Goal: Task Accomplishment & Management: Manage account settings

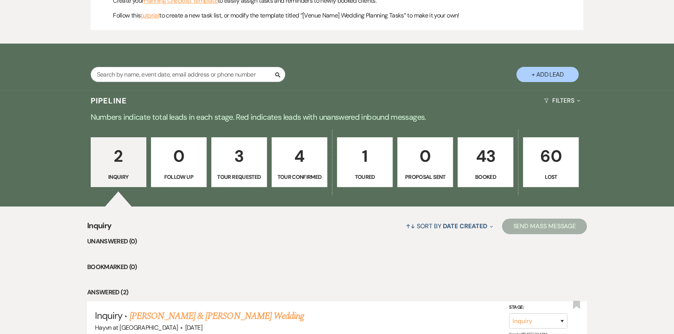
scroll to position [424, 0]
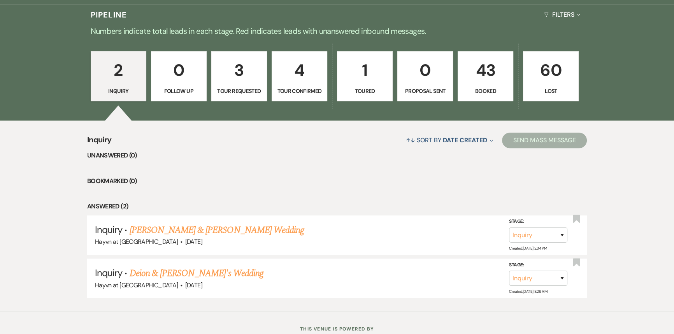
click at [482, 73] on p "43" at bounding box center [485, 70] width 46 height 26
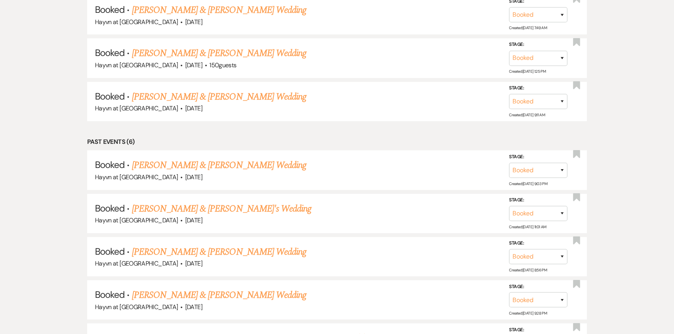
scroll to position [2228, 0]
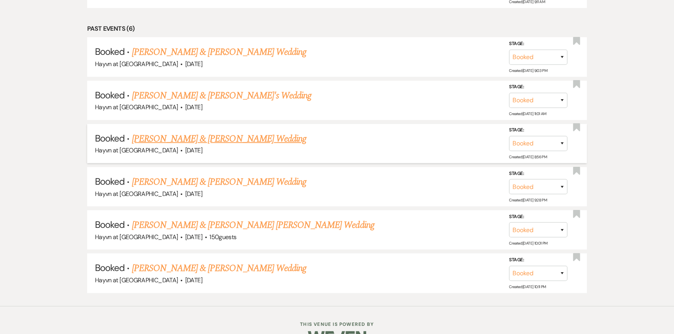
click at [210, 132] on link "[PERSON_NAME] & [PERSON_NAME] Wedding" at bounding box center [219, 139] width 174 height 14
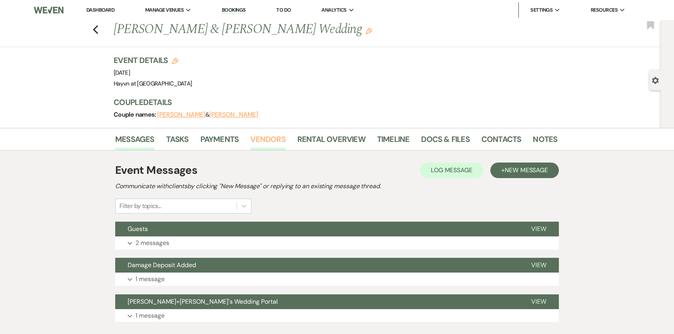
click at [264, 139] on link "Vendors" at bounding box center [267, 141] width 35 height 17
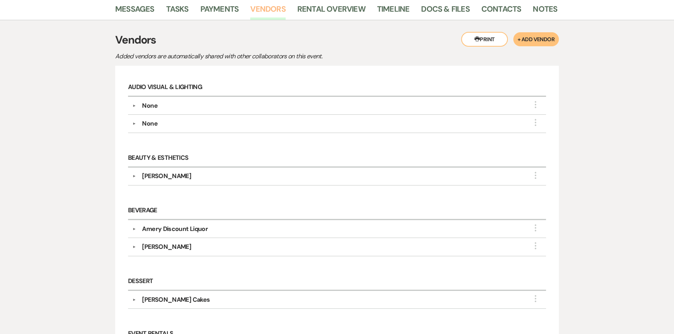
scroll to position [141, 0]
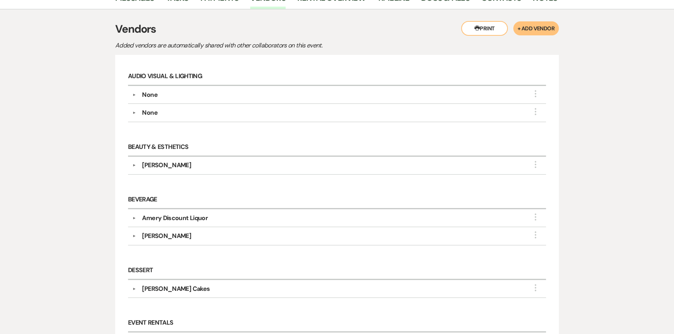
click at [176, 220] on div "Amery Discount Liquor" at bounding box center [175, 218] width 66 height 9
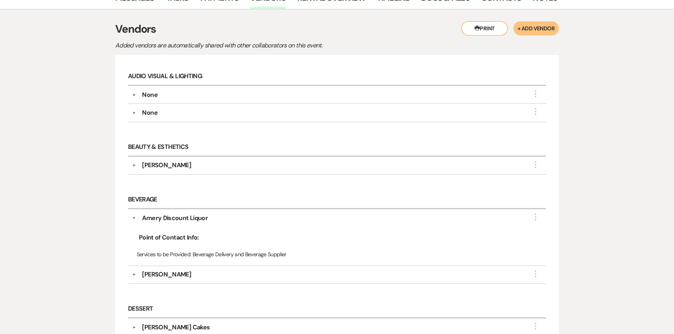
click at [134, 276] on div "▼ [PERSON_NAME] More" at bounding box center [337, 274] width 410 height 9
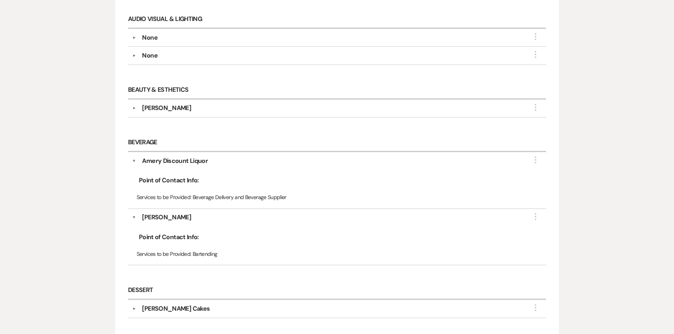
scroll to position [212, 0]
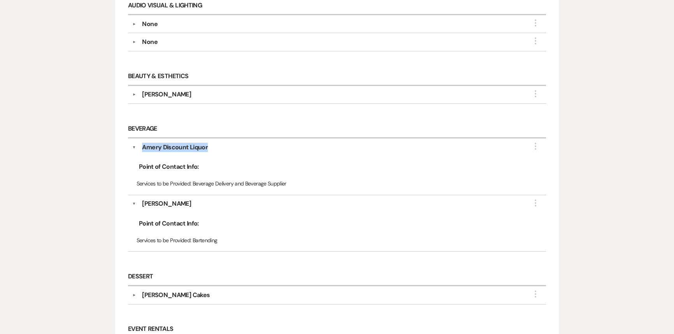
drag, startPoint x: 211, startPoint y: 149, endPoint x: 142, endPoint y: 149, distance: 69.2
click at [142, 149] on div "Amery Discount Liquor" at bounding box center [339, 147] width 406 height 9
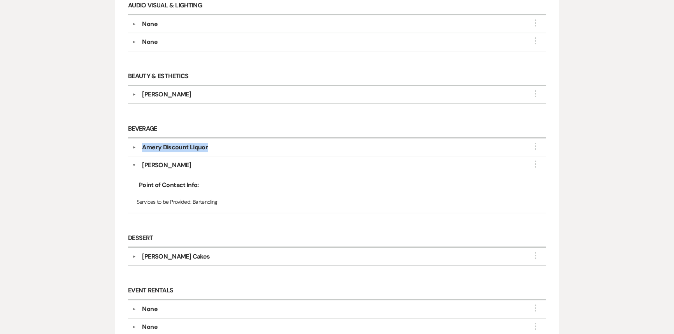
copy div "Amery Discount Liquor"
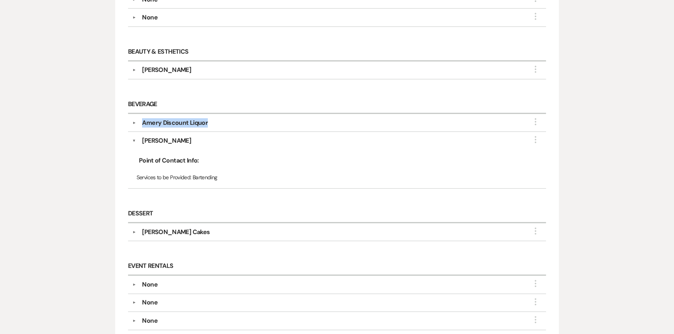
scroll to position [141, 0]
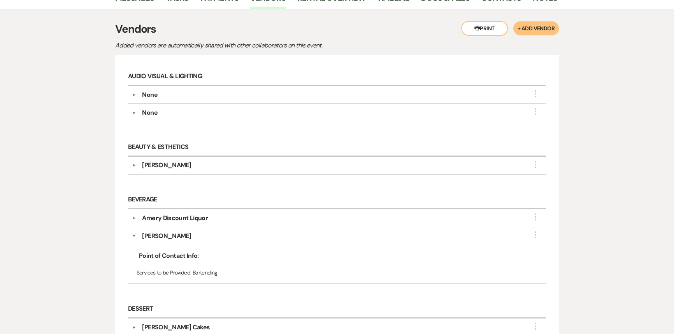
click at [182, 237] on div "[PERSON_NAME]" at bounding box center [166, 235] width 49 height 9
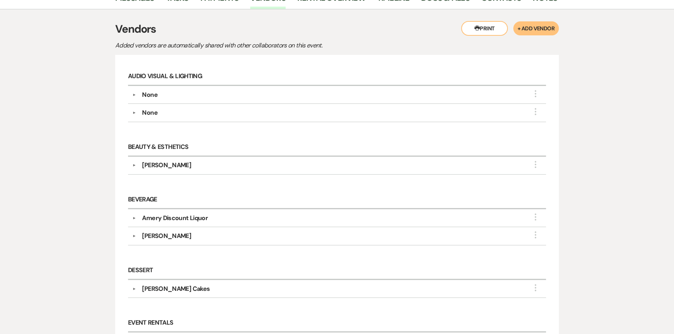
scroll to position [0, 0]
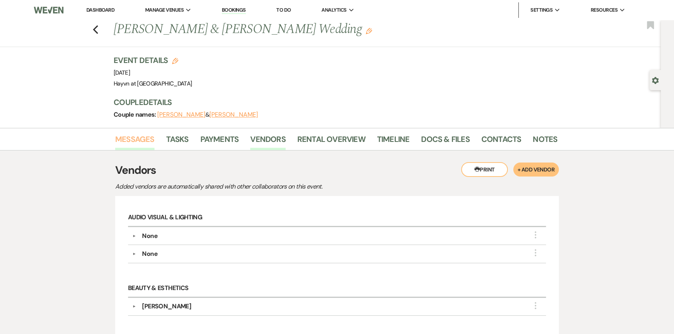
click at [152, 140] on link "Messages" at bounding box center [134, 141] width 39 height 17
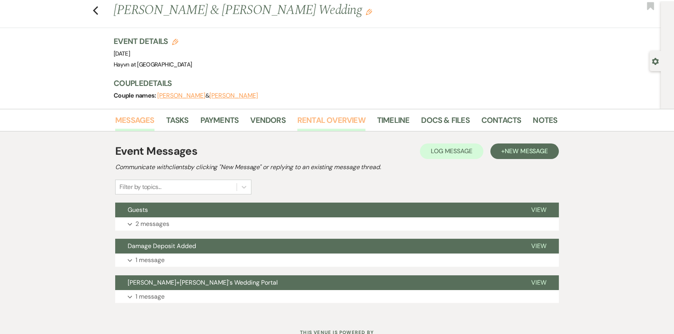
scroll to position [50, 0]
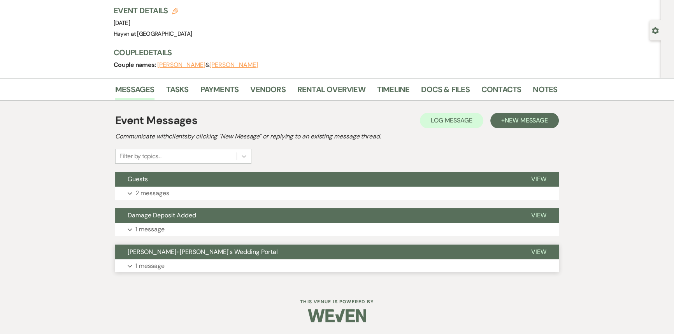
click at [128, 265] on icon "Expand" at bounding box center [130, 266] width 5 height 3
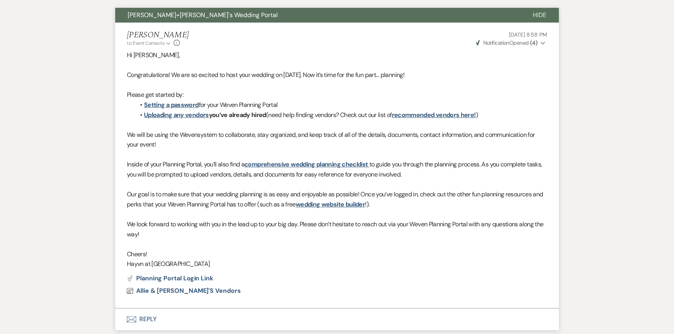
scroll to position [344, 0]
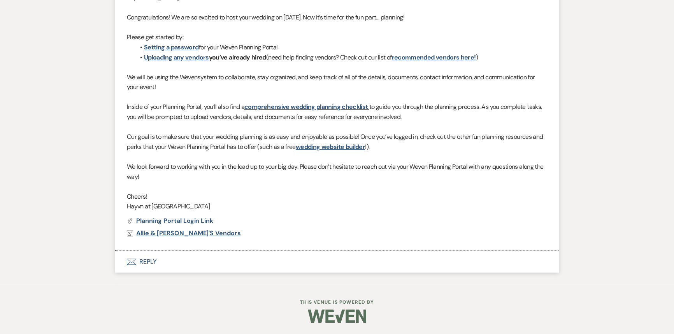
click at [173, 232] on span "Allie & [PERSON_NAME]'s Vendors" at bounding box center [188, 233] width 105 height 8
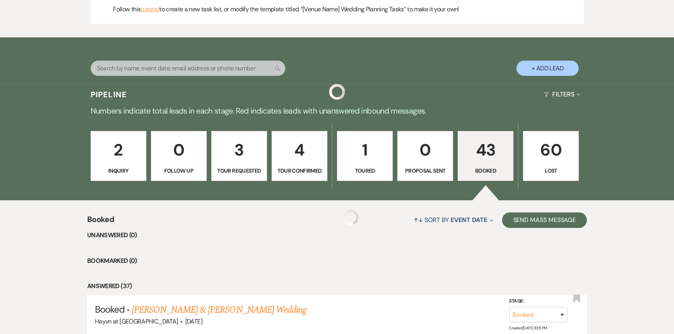
scroll to position [2228, 0]
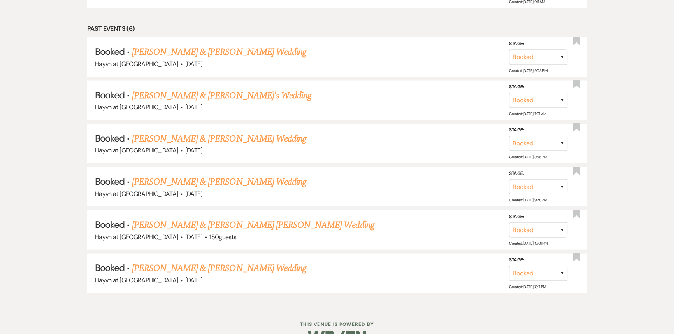
click at [218, 218] on link "[PERSON_NAME] & [PERSON_NAME] [PERSON_NAME] Wedding" at bounding box center [253, 225] width 242 height 14
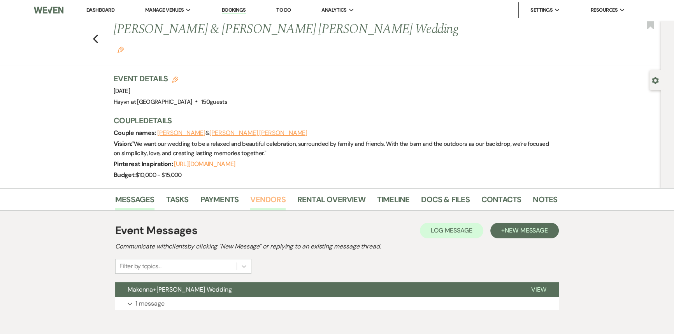
click at [267, 193] on link "Vendors" at bounding box center [267, 201] width 35 height 17
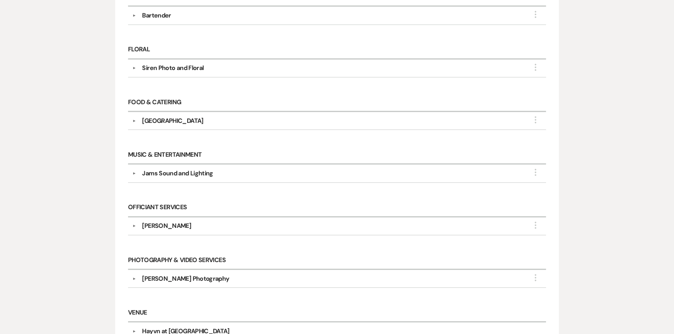
scroll to position [354, 0]
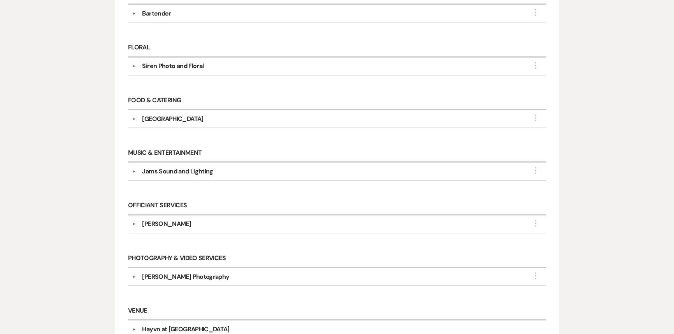
click at [189, 272] on div "[PERSON_NAME] Photography" at bounding box center [185, 276] width 87 height 9
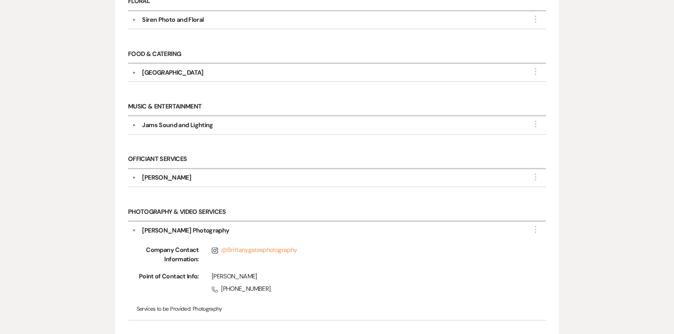
scroll to position [459, 0]
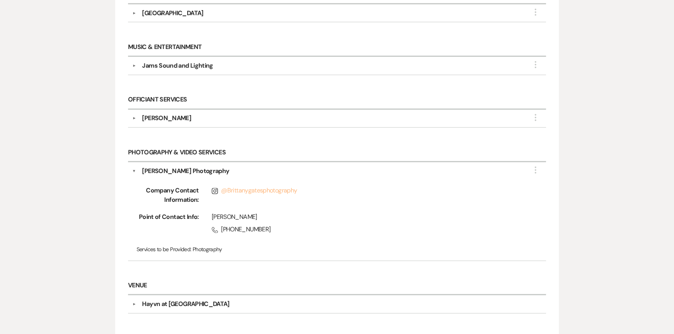
click at [249, 186] on link "@ Brittanygatesphotography" at bounding box center [259, 190] width 76 height 8
click at [231, 186] on link "@ Brittanygatesphotography" at bounding box center [259, 190] width 76 height 8
